Goal: Information Seeking & Learning: Learn about a topic

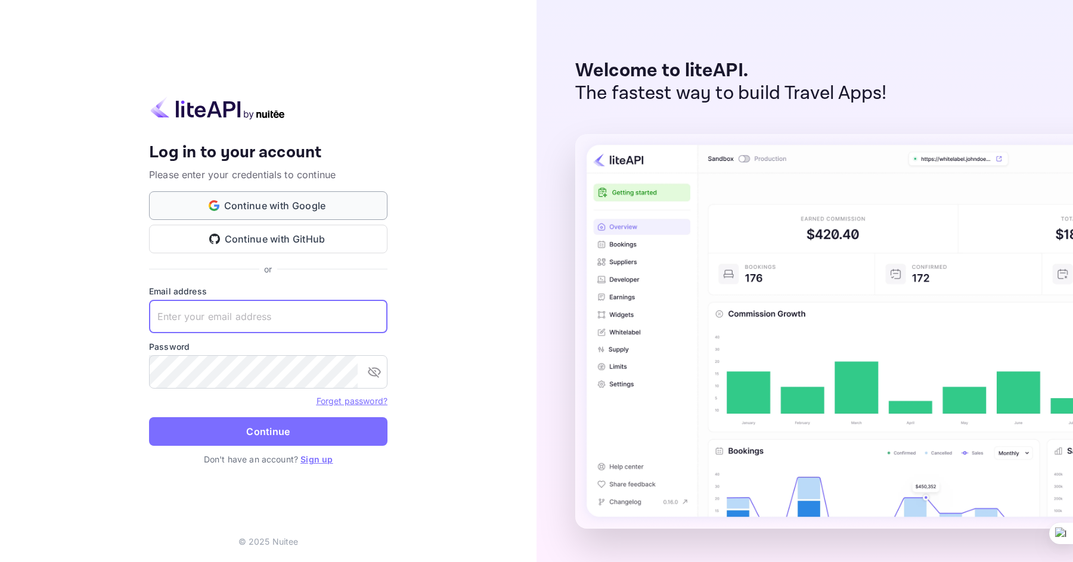
click at [299, 209] on button "Continue with Google" at bounding box center [268, 205] width 239 height 29
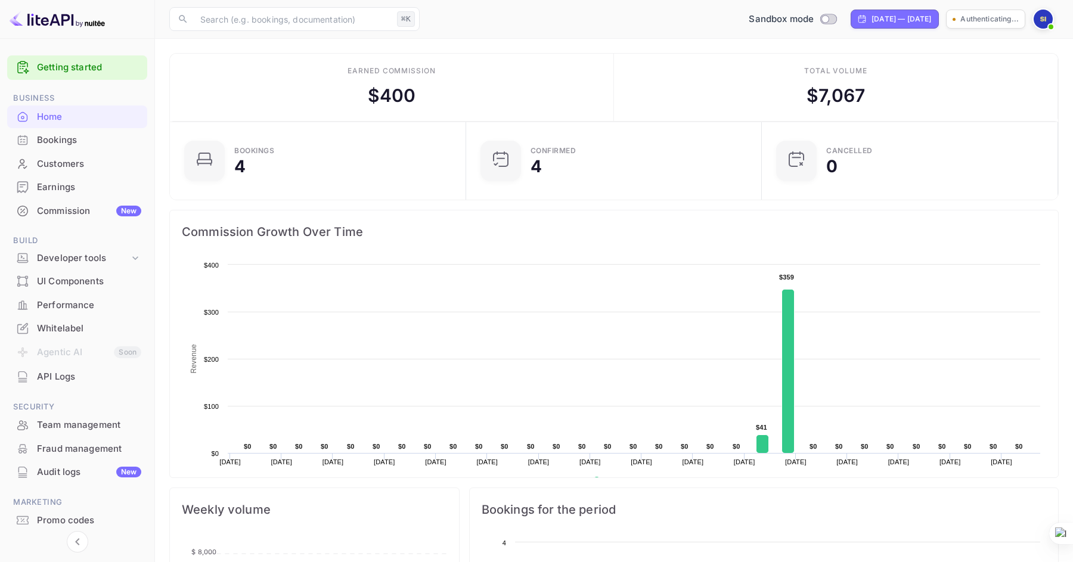
scroll to position [194, 289]
click at [59, 259] on div "Developer tools" at bounding box center [83, 259] width 92 height 14
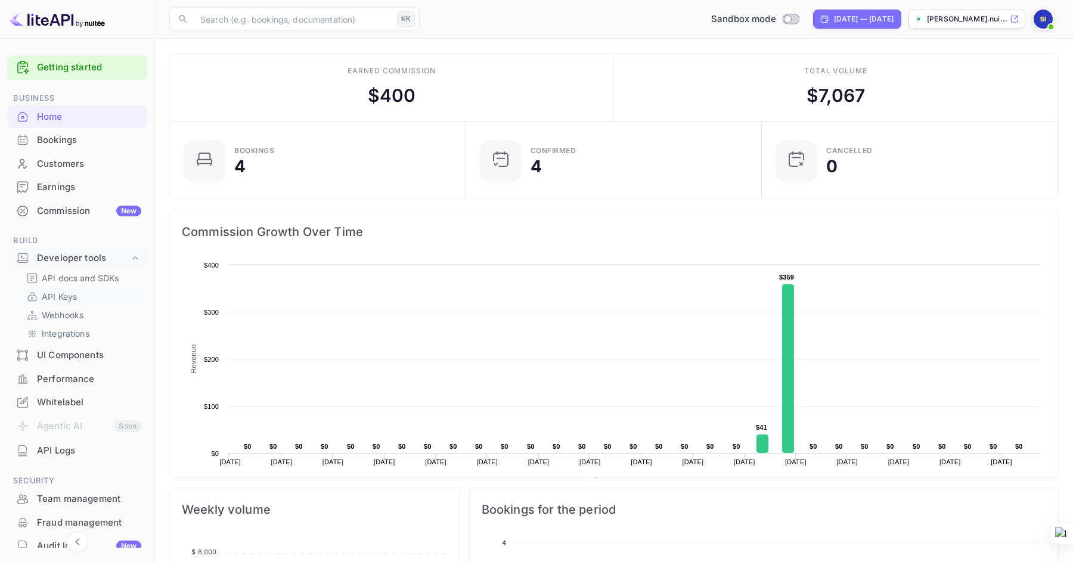
click at [70, 293] on p "API Keys" at bounding box center [59, 296] width 35 height 13
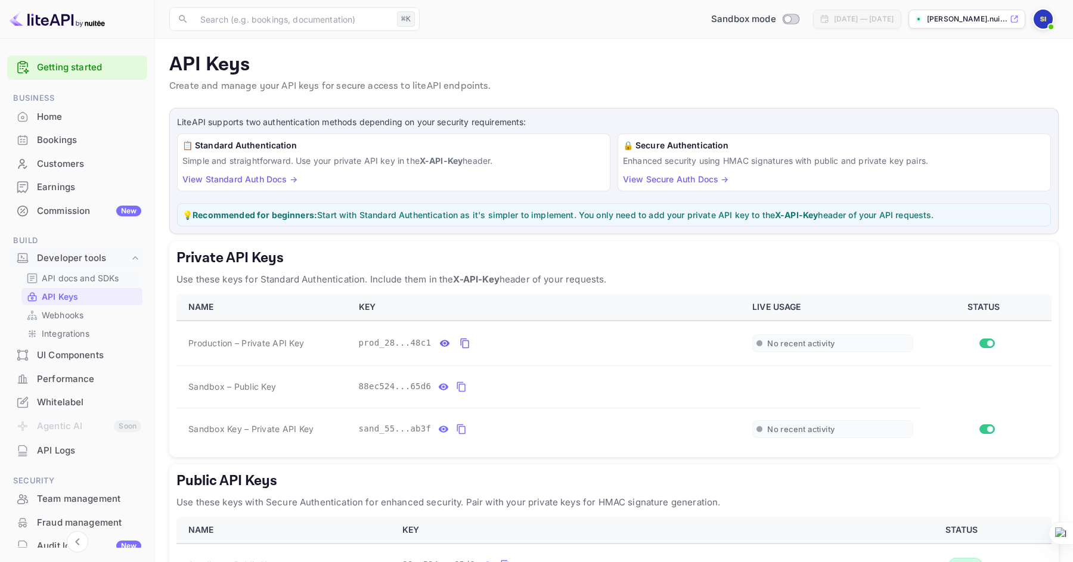
click at [56, 278] on p "API docs and SDKs" at bounding box center [81, 278] width 78 height 13
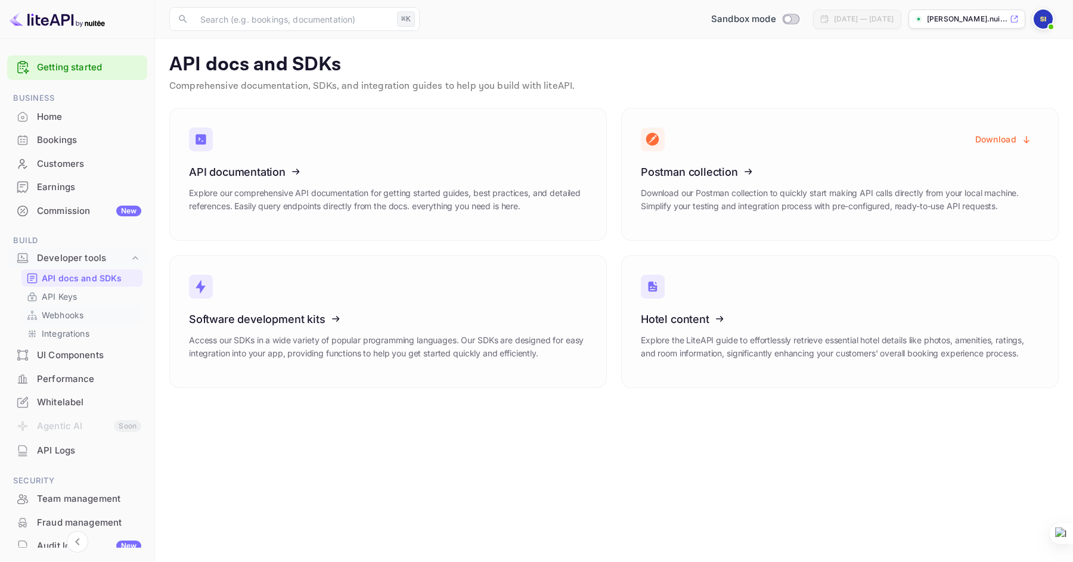
click at [72, 312] on p "Webhooks" at bounding box center [63, 315] width 42 height 13
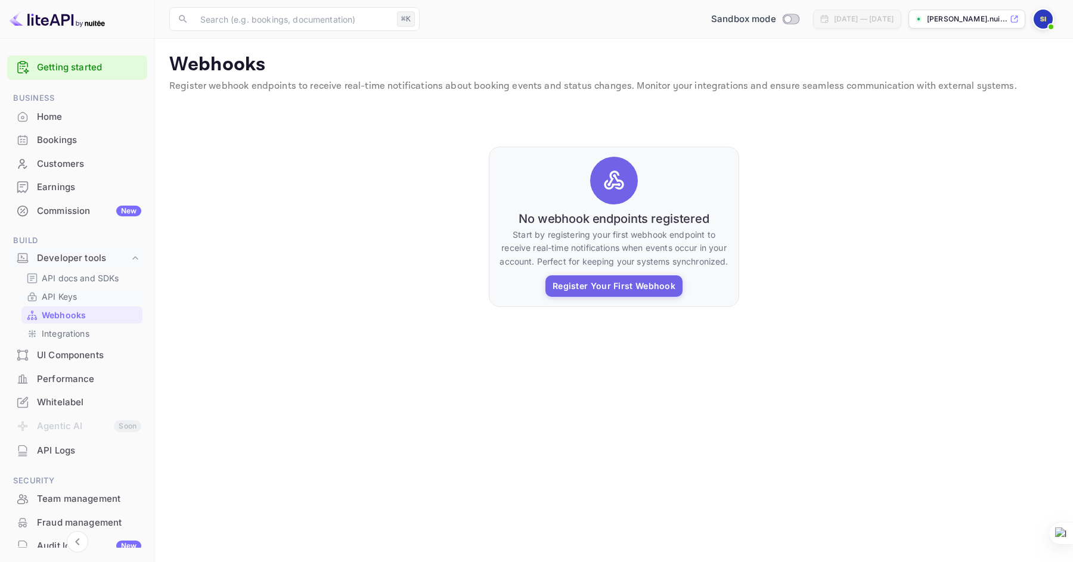
click at [70, 298] on p "API Keys" at bounding box center [59, 296] width 35 height 13
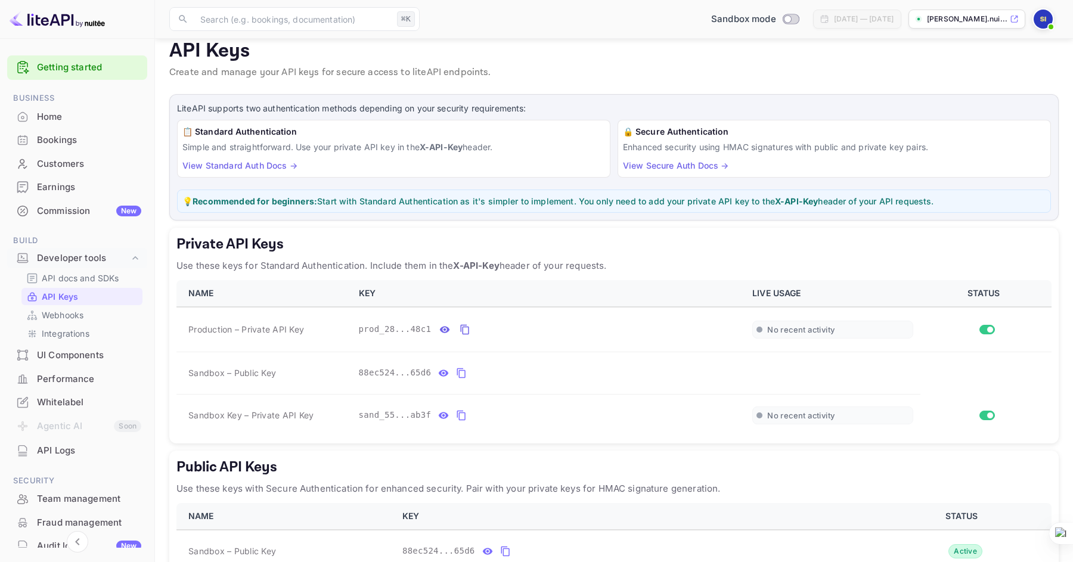
scroll to position [18, 0]
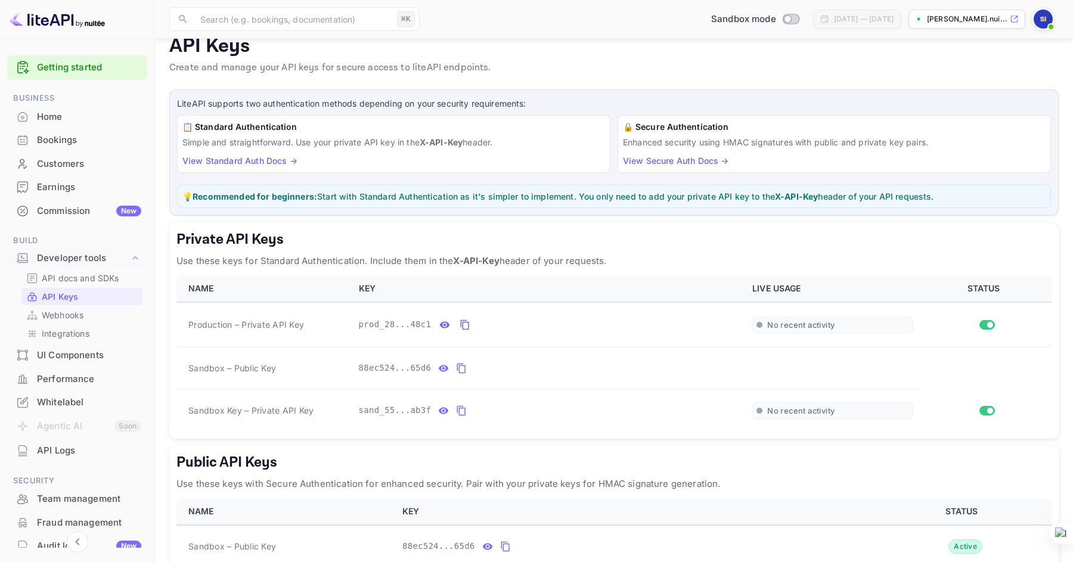
click at [258, 160] on link "View Standard Auth Docs →" at bounding box center [239, 161] width 115 height 10
